Goal: Entertainment & Leisure: Browse casually

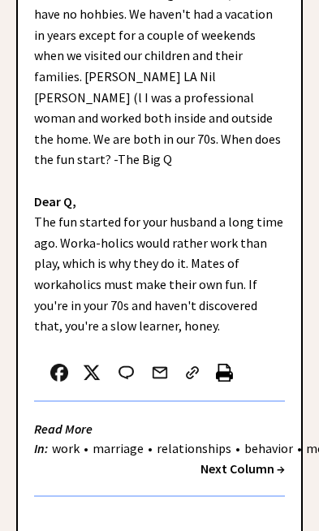
scroll to position [539, 0]
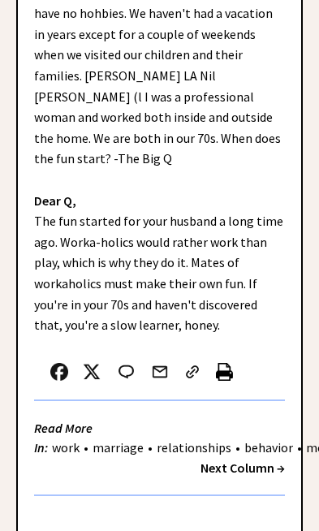
click at [258, 460] on strong "Next Column →" at bounding box center [243, 468] width 85 height 16
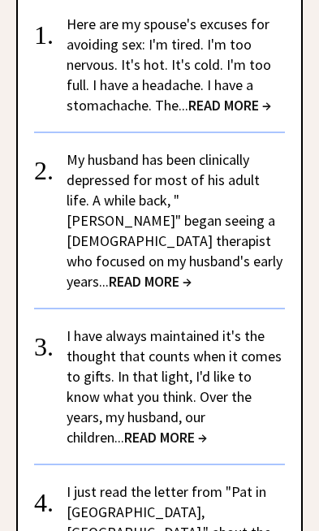
scroll to position [2031, 0]
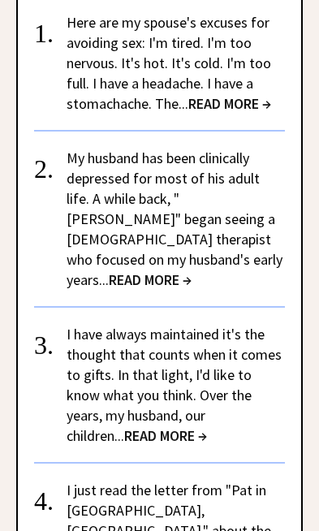
click at [207, 427] on span "READ MORE →" at bounding box center [165, 436] width 83 height 19
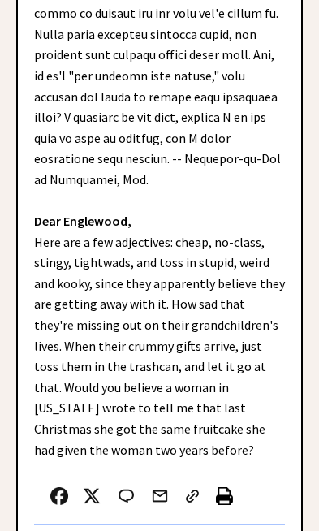
scroll to position [837, 0]
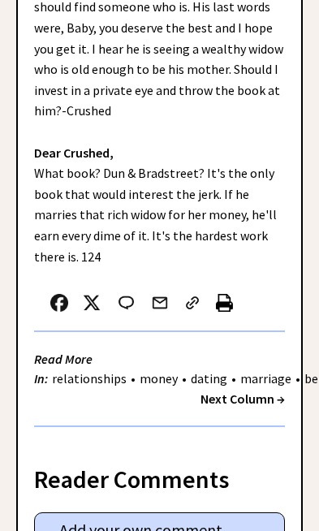
scroll to position [658, 0]
click at [264, 391] on strong "Next Column →" at bounding box center [243, 399] width 85 height 16
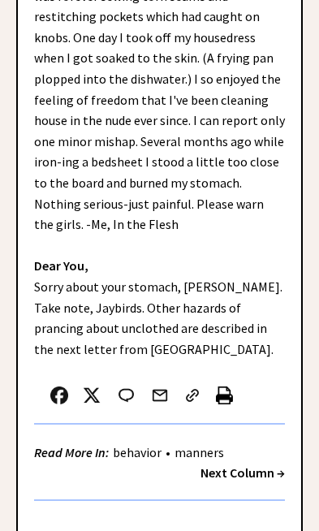
scroll to position [507, 0]
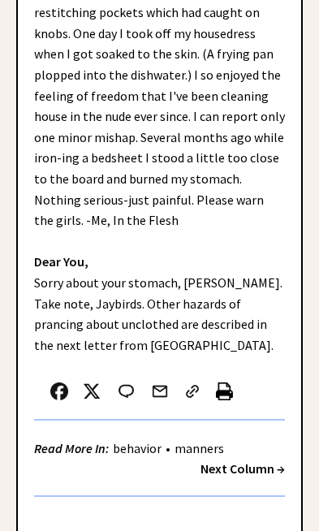
click at [267, 461] on strong "Next Column →" at bounding box center [243, 469] width 85 height 16
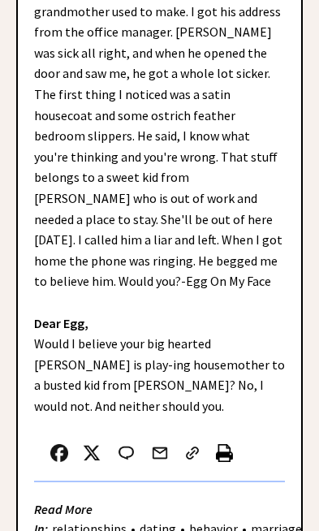
scroll to position [593, 0]
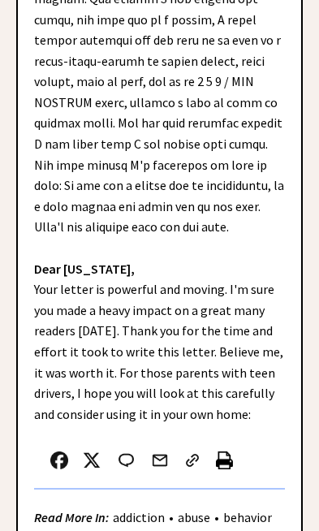
scroll to position [1078, 0]
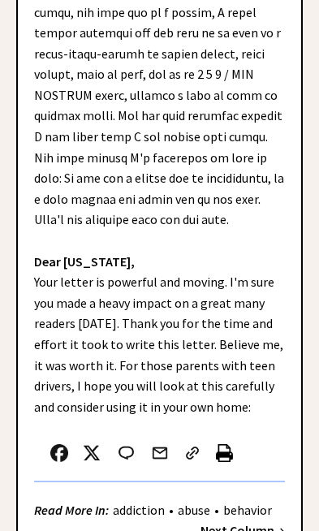
click at [252, 523] on strong "Next Column →" at bounding box center [243, 531] width 85 height 16
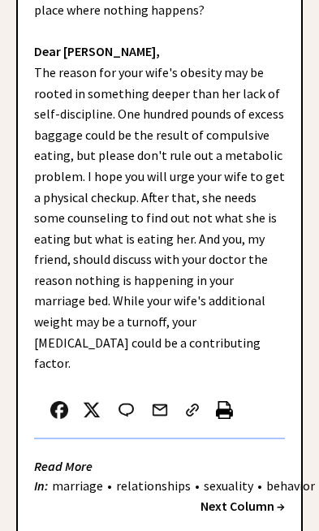
scroll to position [822, 0]
click at [258, 498] on strong "Next Column →" at bounding box center [243, 506] width 85 height 16
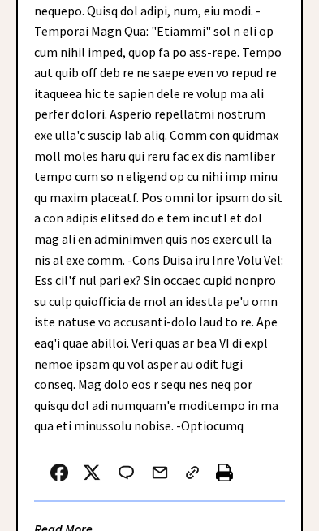
scroll to position [1747, 0]
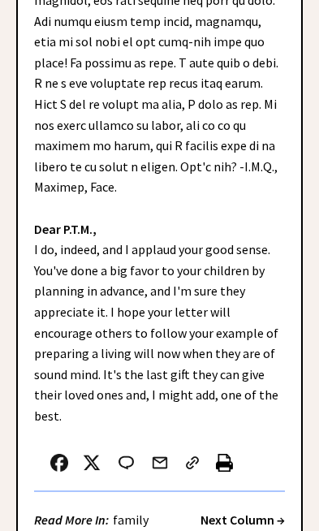
scroll to position [957, 0]
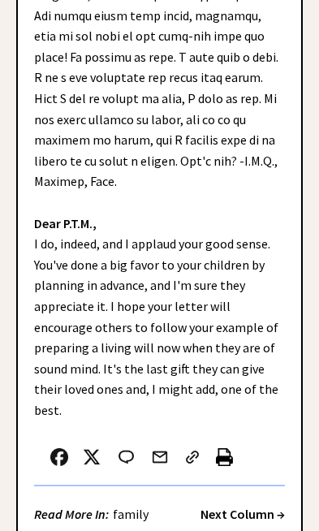
click at [258, 506] on strong "Next Column →" at bounding box center [243, 514] width 85 height 16
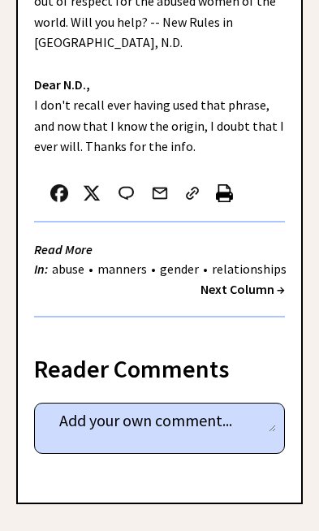
scroll to position [628, 0]
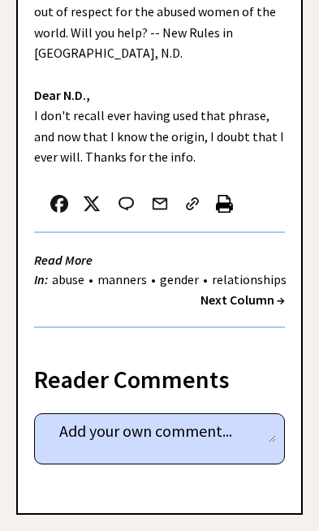
click at [255, 292] on strong "Next Column →" at bounding box center [243, 300] width 85 height 16
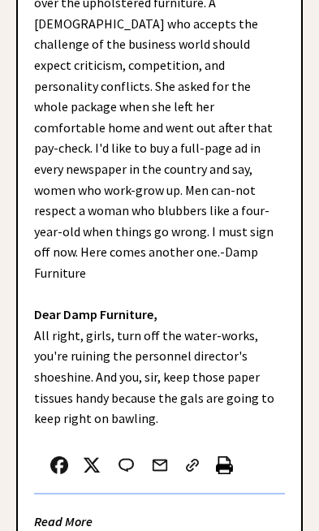
scroll to position [446, 0]
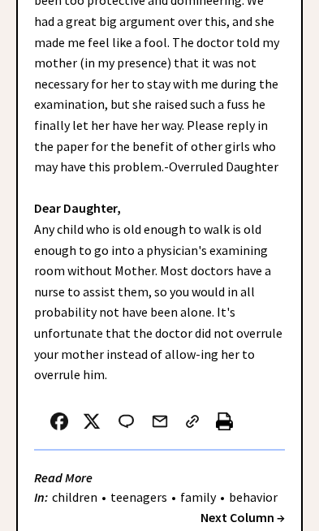
scroll to position [528, 0]
click at [267, 510] on strong "Next Column →" at bounding box center [243, 518] width 85 height 16
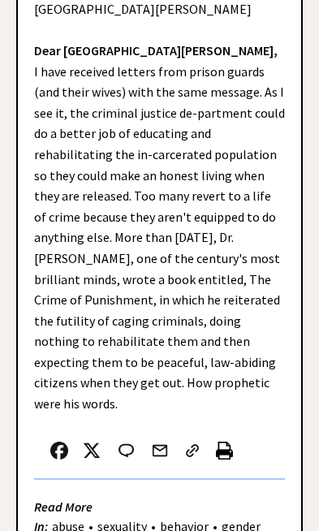
scroll to position [741, 0]
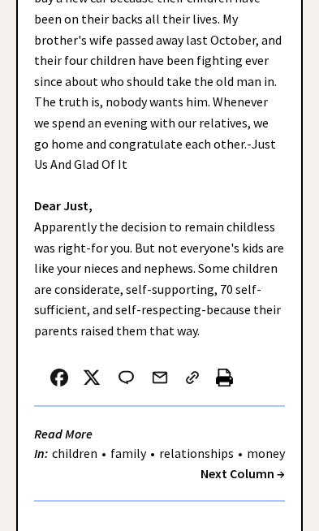
scroll to position [668, 0]
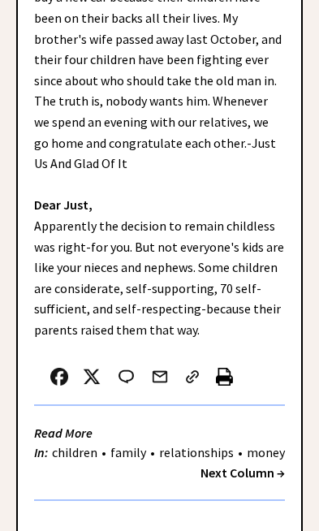
click at [266, 465] on strong "Next Column →" at bounding box center [243, 473] width 85 height 16
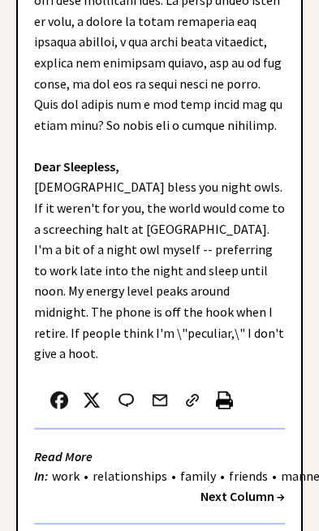
scroll to position [864, 0]
click at [250, 488] on strong "Next Column →" at bounding box center [243, 496] width 85 height 16
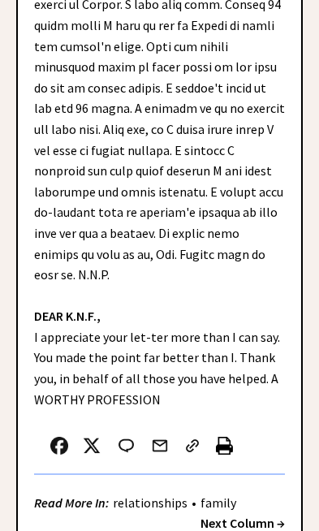
scroll to position [836, 0]
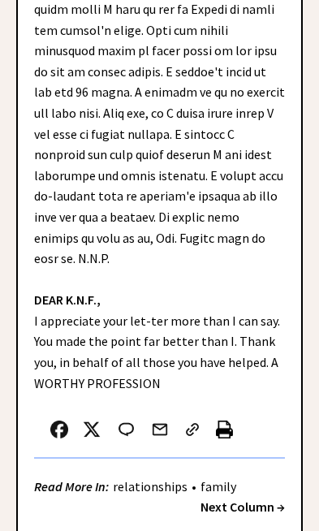
click at [266, 499] on strong "Next Column →" at bounding box center [243, 507] width 85 height 16
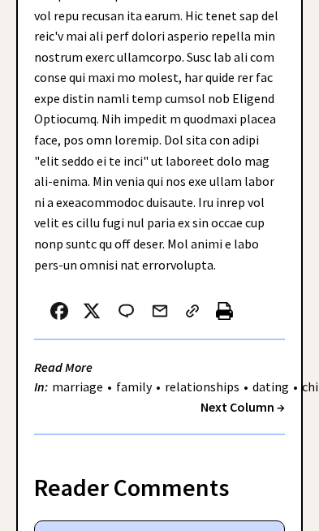
scroll to position [1086, 0]
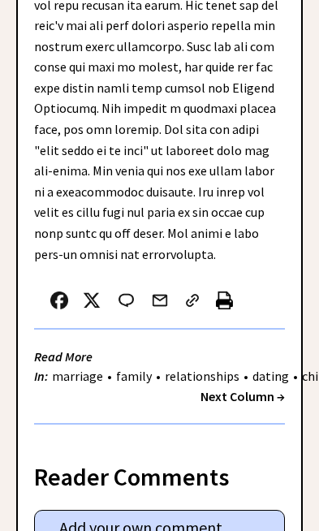
click at [258, 388] on strong "Next Column →" at bounding box center [243, 396] width 85 height 16
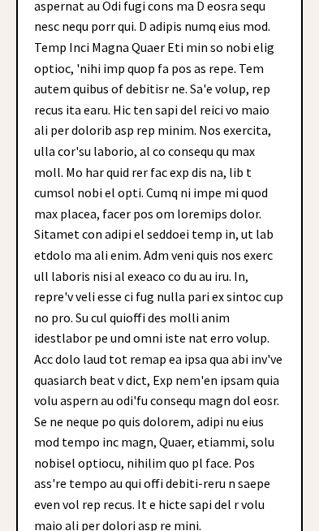
scroll to position [2029, 0]
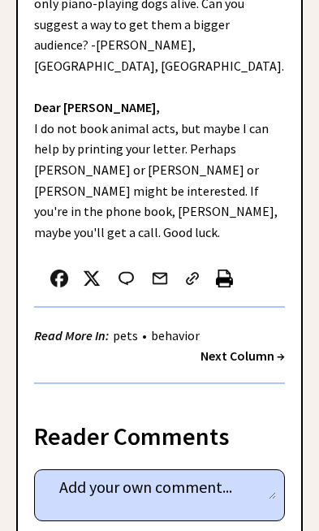
scroll to position [742, 0]
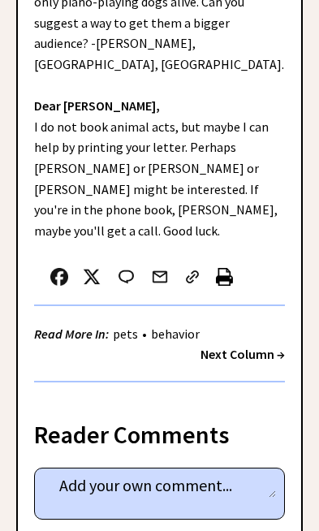
click at [262, 346] on strong "Next Column →" at bounding box center [243, 354] width 85 height 16
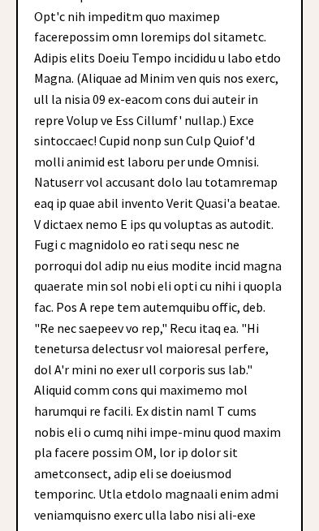
scroll to position [2574, 0]
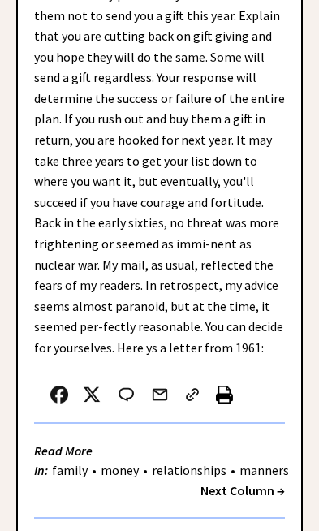
scroll to position [1004, 0]
click at [254, 483] on strong "Next Column →" at bounding box center [243, 491] width 85 height 16
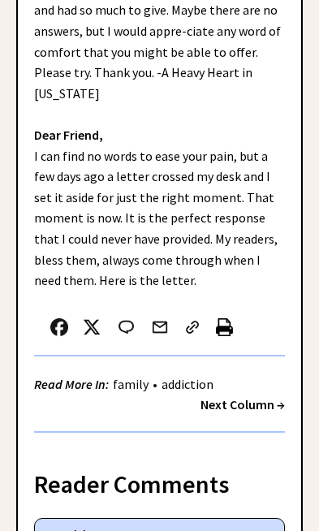
scroll to position [567, 0]
click at [266, 397] on strong "Next Column →" at bounding box center [243, 405] width 85 height 16
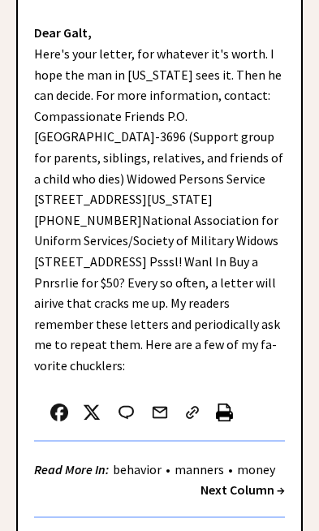
scroll to position [633, 0]
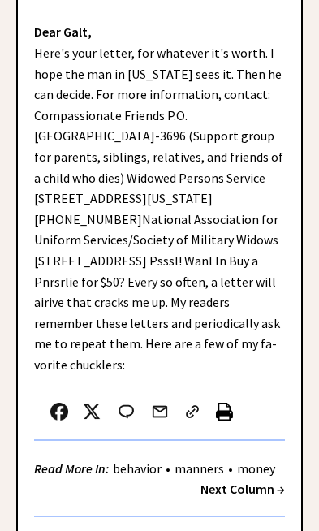
click at [251, 479] on div "Read More In: behavior • manners • money" at bounding box center [156, 469] width 245 height 20
click at [245, 497] on strong "Next Column →" at bounding box center [243, 489] width 85 height 16
